Goal: Transaction & Acquisition: Purchase product/service

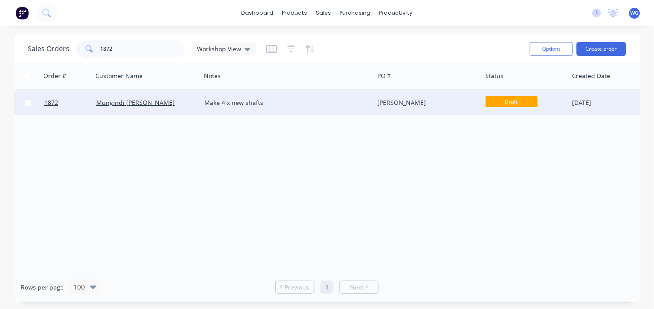
type input "1872"
click at [177, 108] on div "Mungindi [PERSON_NAME]" at bounding box center [147, 103] width 108 height 26
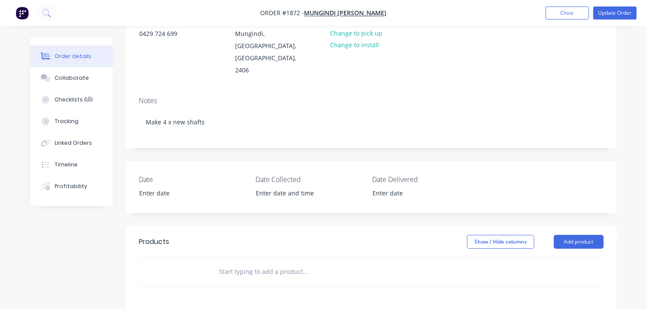
scroll to position [144, 0]
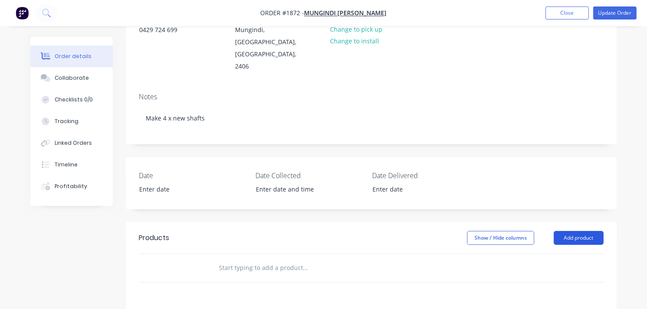
click at [578, 231] on button "Add product" at bounding box center [579, 238] width 50 height 14
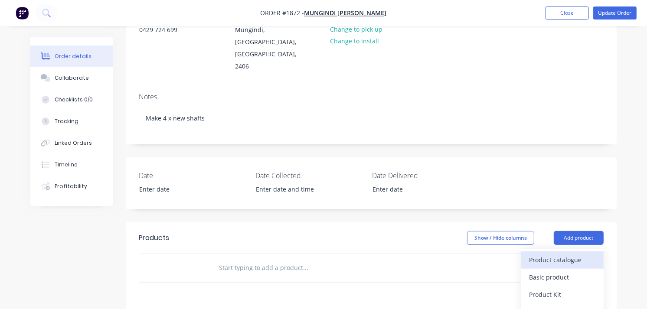
click at [566, 254] on div "Product catalogue" at bounding box center [562, 260] width 67 height 13
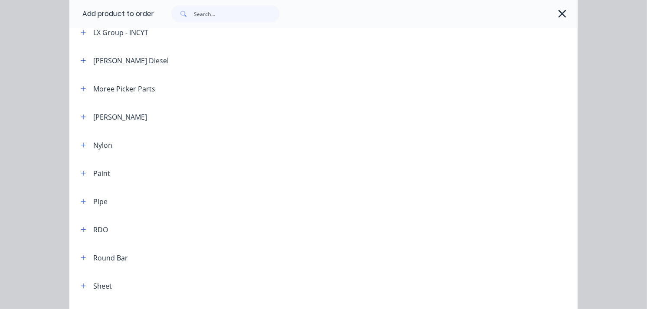
scroll to position [868, 0]
click at [81, 258] on icon "button" at bounding box center [83, 257] width 5 height 6
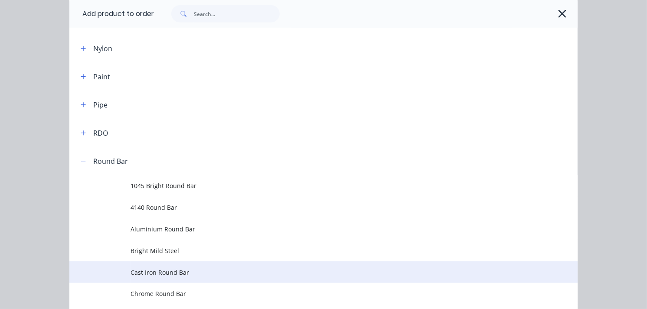
scroll to position [964, 0]
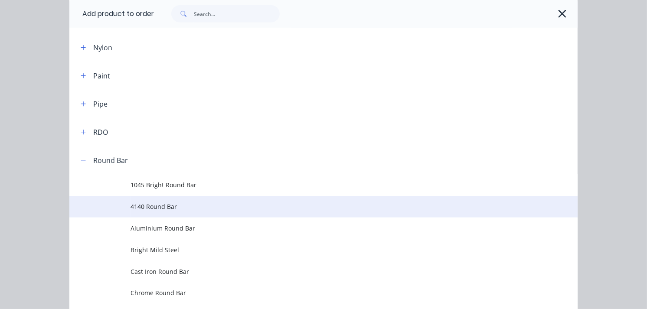
click at [193, 210] on span "4140 Round Bar" at bounding box center [310, 206] width 358 height 9
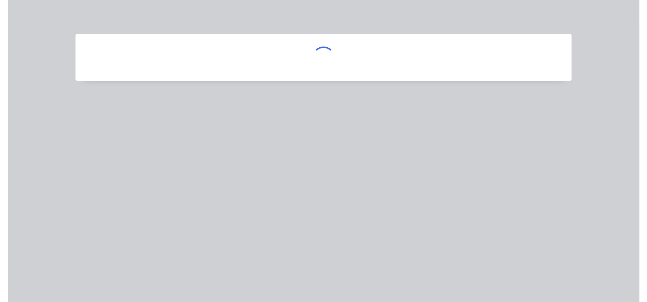
scroll to position [0, 0]
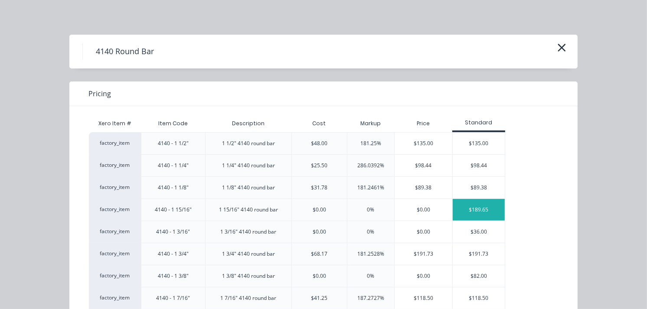
click at [471, 213] on div "$189.65" at bounding box center [479, 210] width 52 height 22
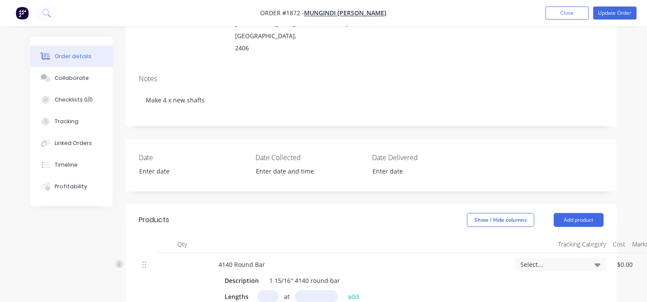
scroll to position [193, 0]
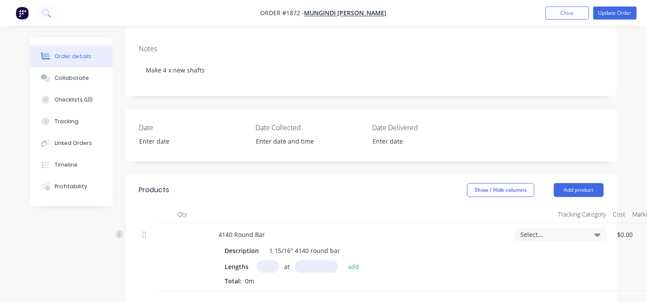
click at [267, 260] on input "text" at bounding box center [268, 266] width 22 height 13
type input "2"
click at [312, 260] on input "text" at bounding box center [316, 266] width 43 height 13
type input "315mm"
click at [352, 260] on button "add" at bounding box center [354, 266] width 20 height 12
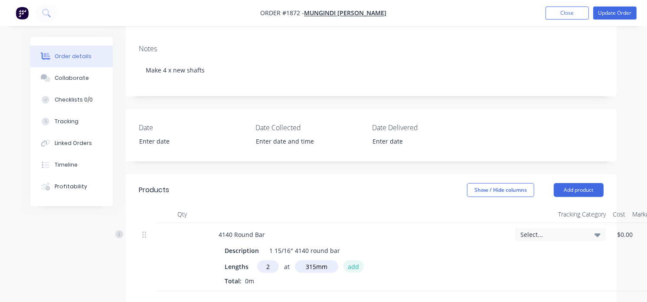
type input "$119.48"
click at [573, 183] on button "Add product" at bounding box center [579, 190] width 50 height 14
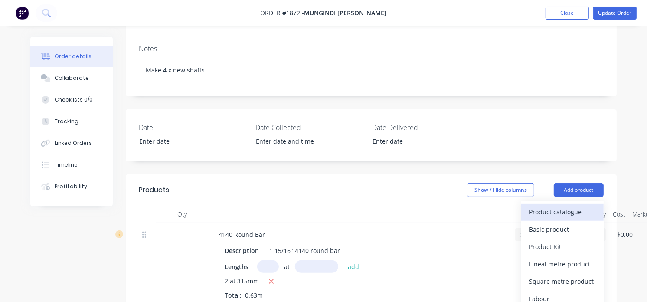
click at [554, 206] on div "Product catalogue" at bounding box center [562, 212] width 67 height 13
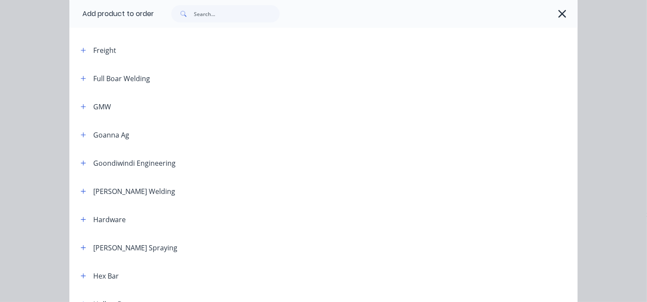
scroll to position [578, 0]
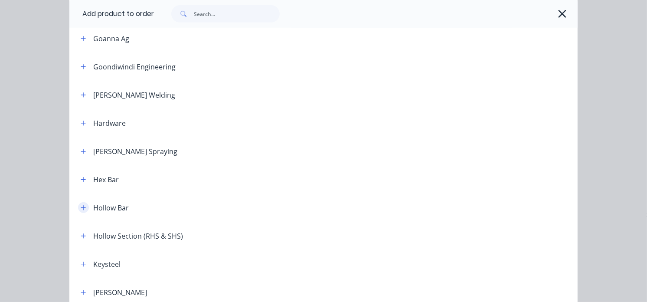
click at [81, 207] on icon "button" at bounding box center [83, 208] width 5 height 6
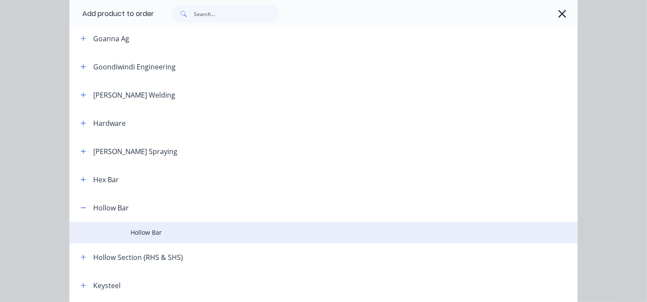
click at [155, 232] on span "Hollow Bar" at bounding box center [310, 232] width 358 height 9
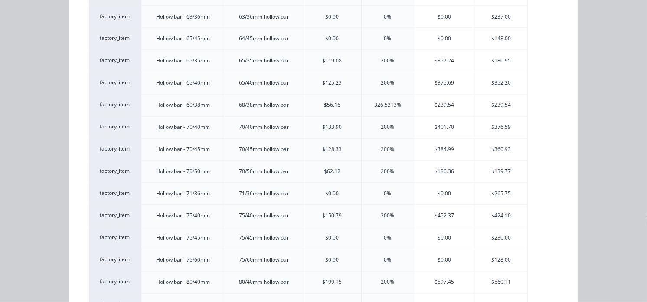
scroll to position [1446, 0]
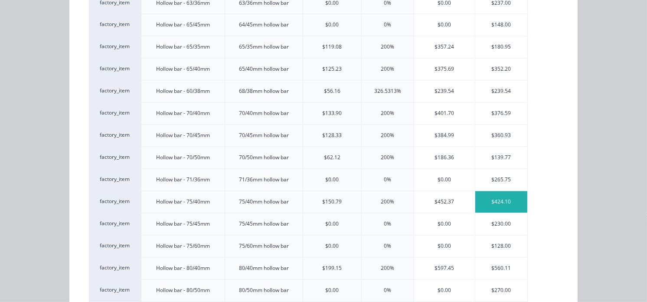
click at [486, 203] on div "$424.10" at bounding box center [502, 202] width 52 height 22
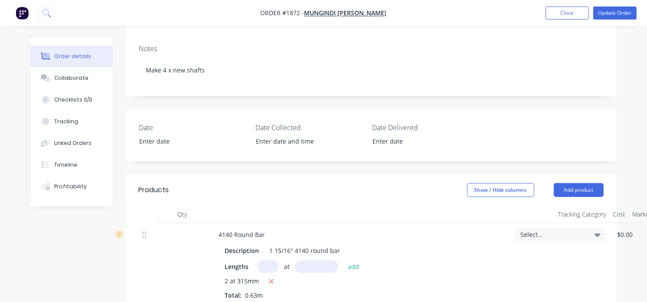
scroll to position [241, 0]
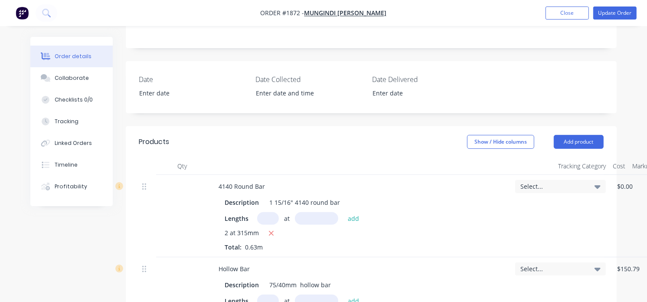
click at [269, 295] on input "text" at bounding box center [268, 301] width 22 height 13
type input "2"
click at [308, 295] on input "text" at bounding box center [316, 301] width 43 height 13
type input "35mm"
click at [345, 295] on button "add" at bounding box center [354, 301] width 20 height 12
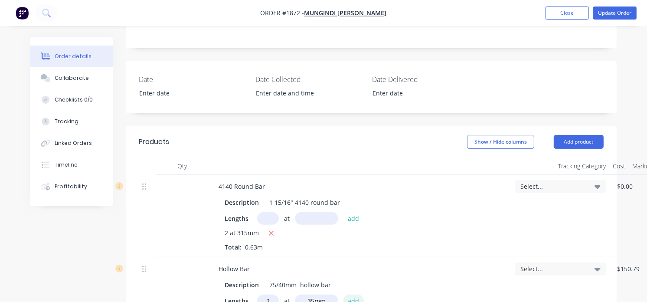
type input "$29.69"
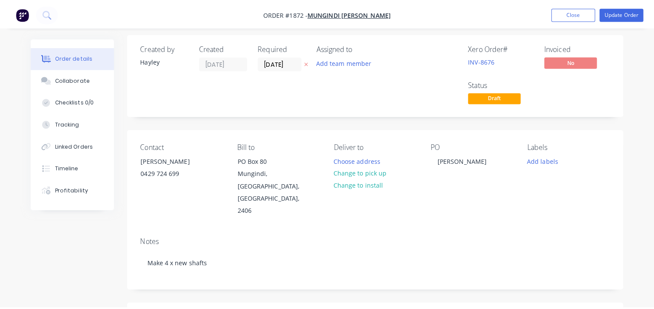
scroll to position [0, 0]
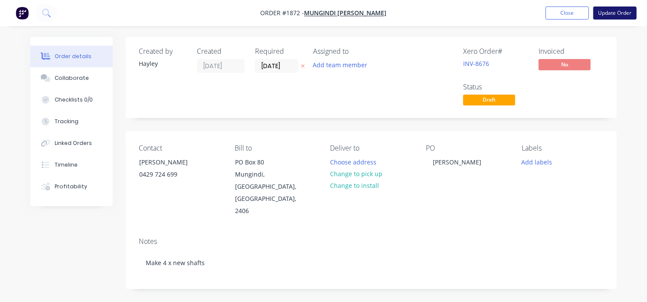
click at [609, 11] on button "Update Order" at bounding box center [615, 13] width 43 height 13
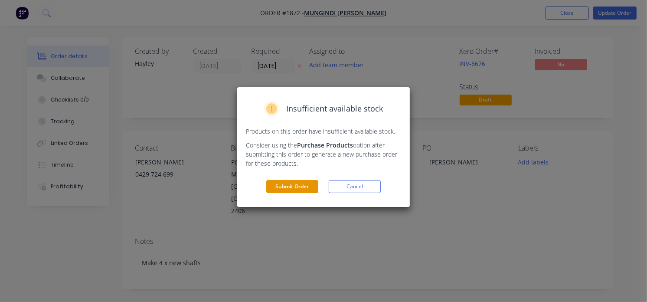
click at [275, 189] on button "Submit Order" at bounding box center [292, 186] width 52 height 13
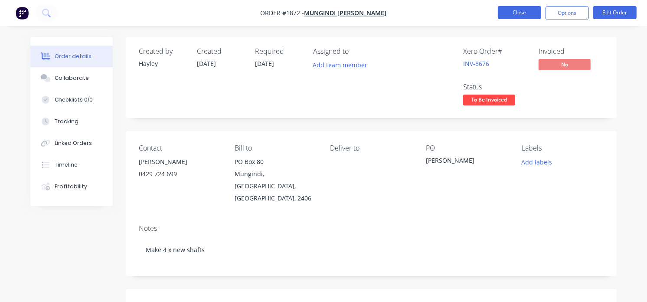
click at [534, 13] on button "Close" at bounding box center [519, 12] width 43 height 13
